Goal: Check status

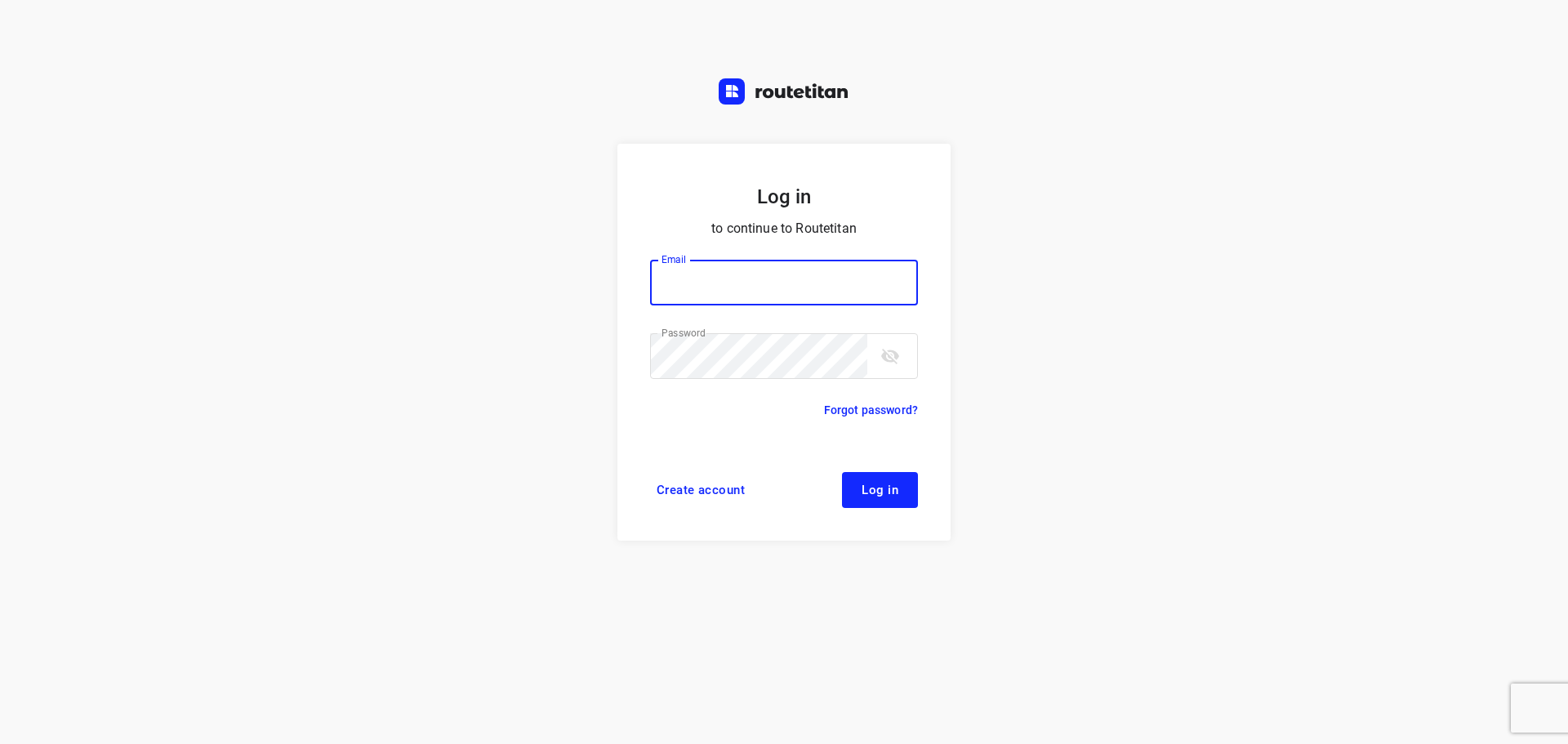
type input "remco@fruitopjewerk.nl"
click at [859, 507] on button "Log in" at bounding box center [880, 490] width 76 height 36
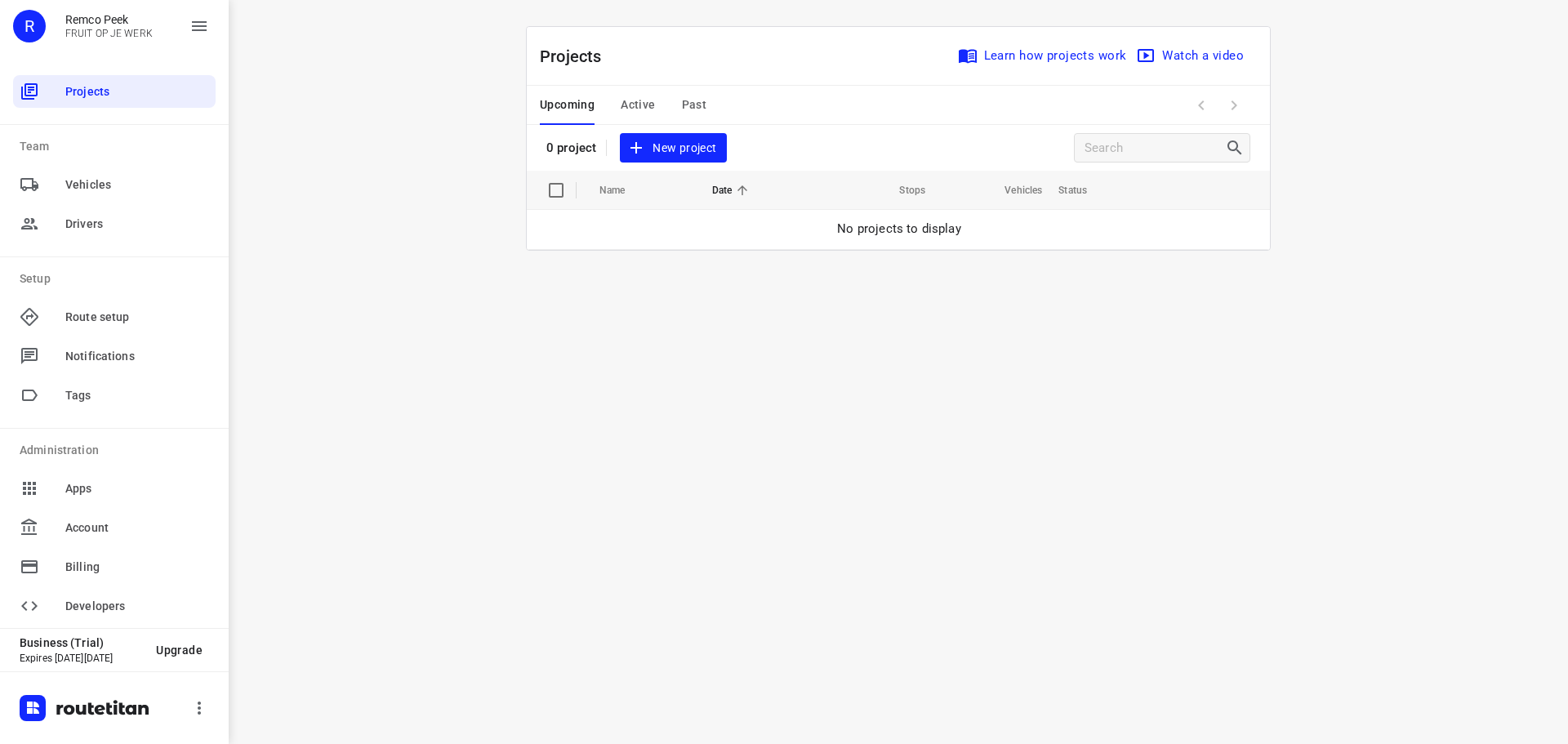
click at [612, 90] on div "Upcoming Active Past" at bounding box center [637, 105] width 193 height 39
click at [617, 90] on div "Upcoming Active Past" at bounding box center [637, 105] width 193 height 39
click at [630, 107] on span "Active" at bounding box center [638, 105] width 34 height 20
